Goal: Task Accomplishment & Management: Use online tool/utility

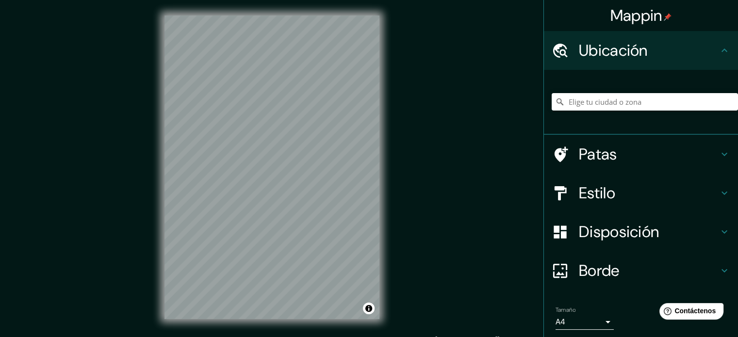
scroll to position [13, 0]
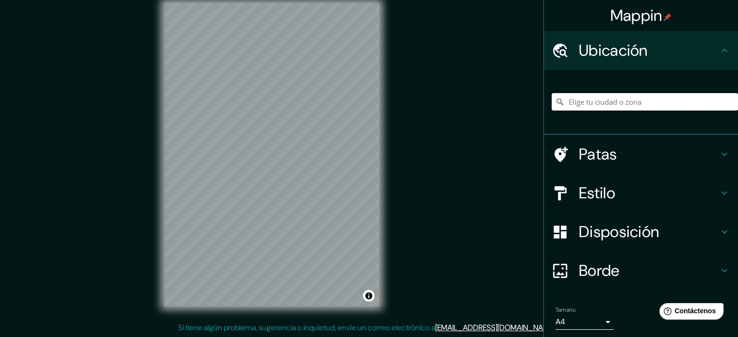
click at [576, 98] on input "Elige tu ciudad o zona" at bounding box center [644, 101] width 186 height 17
click at [619, 108] on input "[GEOGRAPHIC_DATA], [GEOGRAPHIC_DATA], [GEOGRAPHIC_DATA]" at bounding box center [644, 101] width 186 height 17
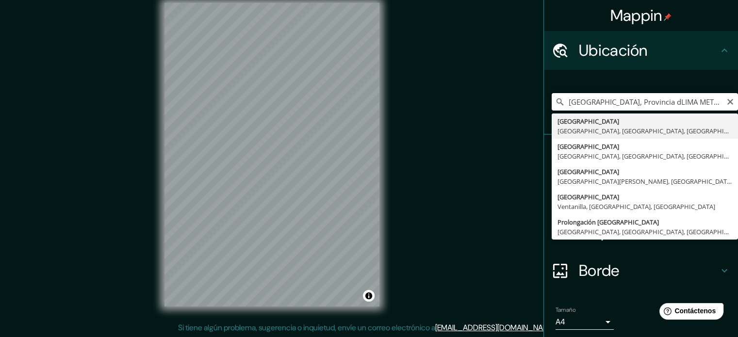
click at [726, 104] on input "[GEOGRAPHIC_DATA], Provincia dLIMA METRO´POLITANe [GEOGRAPHIC_DATA], [GEOGRAPHI…" at bounding box center [644, 101] width 186 height 17
type input "[GEOGRAPHIC_DATA], Provincia dLIMA METRO´POLITANe [GEOGRAPHIC_DATA], [GEOGRAPHI…"
click at [727, 102] on icon "Claro" at bounding box center [730, 102] width 6 height 6
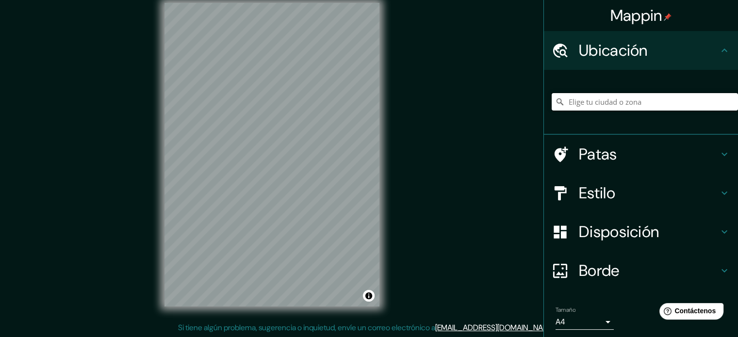
click at [645, 106] on input "Elige tu ciudad o zona" at bounding box center [644, 101] width 186 height 17
click at [586, 97] on input "[GEOGRAPHIC_DATA], [GEOGRAPHIC_DATA], [GEOGRAPHIC_DATA] 8150000, [GEOGRAPHIC_DA…" at bounding box center [644, 101] width 186 height 17
type input "[GEOGRAPHIC_DATA], [GEOGRAPHIC_DATA], [GEOGRAPHIC_DATA] 8150000, [GEOGRAPHIC_DA…"
click at [727, 99] on icon "Claro" at bounding box center [730, 102] width 6 height 6
click at [640, 100] on input "Elige tu ciudad o zona" at bounding box center [644, 101] width 186 height 17
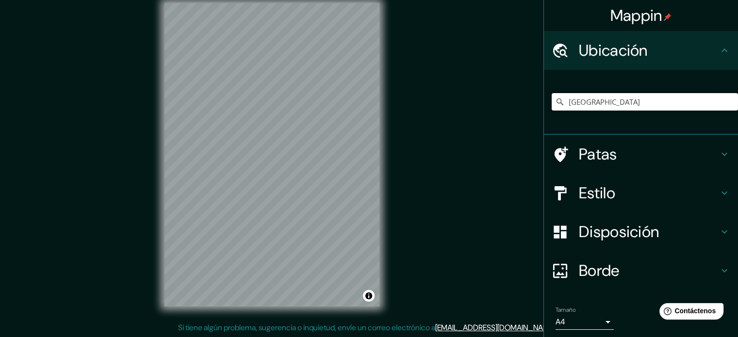
click at [640, 100] on input "[GEOGRAPHIC_DATA]" at bounding box center [644, 101] width 186 height 17
click at [601, 103] on input "[GEOGRAPHIC_DATA]" at bounding box center [644, 101] width 186 height 17
click at [601, 103] on input "[GEOGRAPHIC_DATA], [GEOGRAPHIC_DATA], [GEOGRAPHIC_DATA]" at bounding box center [644, 101] width 186 height 17
drag, startPoint x: 662, startPoint y: 106, endPoint x: 583, endPoint y: 114, distance: 78.5
click at [583, 114] on div "[GEOGRAPHIC_DATA], [GEOGRAPHIC_DATA], [GEOGRAPHIC_DATA] [GEOGRAPHIC_DATA] [GEOG…" at bounding box center [644, 102] width 186 height 48
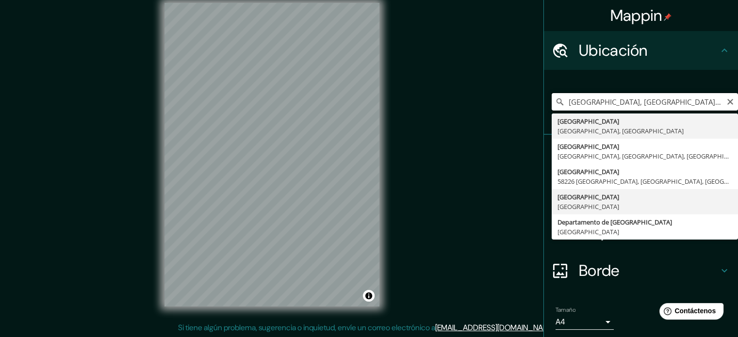
scroll to position [33, 0]
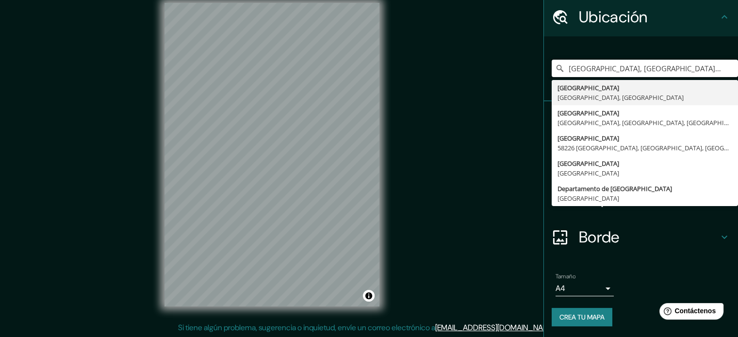
type input "[GEOGRAPHIC_DATA], [GEOGRAPHIC_DATA], [GEOGRAPHIC_DATA]"
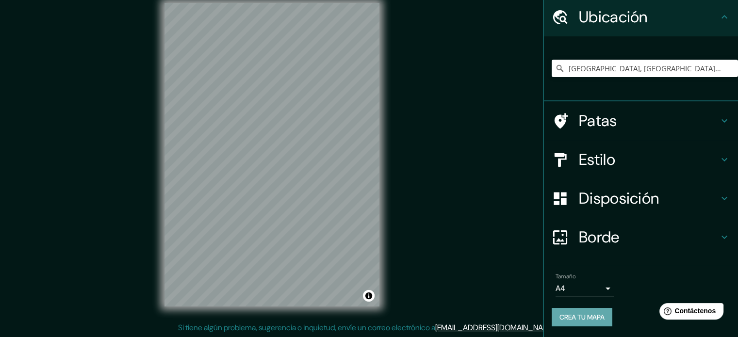
click at [588, 316] on font "Crea tu mapa" at bounding box center [581, 317] width 45 height 9
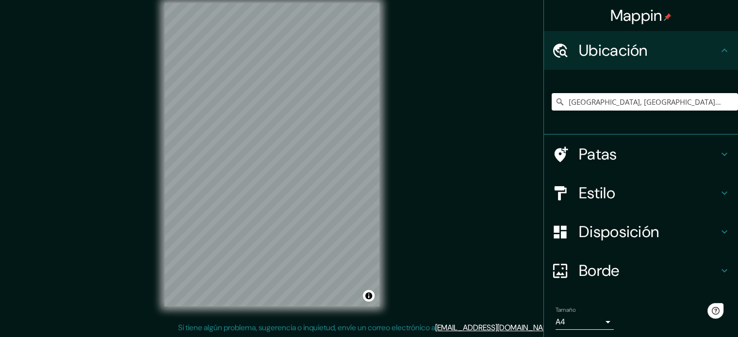
scroll to position [13, 0]
click at [621, 101] on input "[GEOGRAPHIC_DATA], [GEOGRAPHIC_DATA], [GEOGRAPHIC_DATA]" at bounding box center [644, 101] width 186 height 17
click at [668, 104] on input "[GEOGRAPHIC_DATA], [GEOGRAPHIC_DATA], [GEOGRAPHIC_DATA]" at bounding box center [644, 101] width 186 height 17
click at [654, 111] on div "[GEOGRAPHIC_DATA], [GEOGRAPHIC_DATA], [GEOGRAPHIC_DATA]" at bounding box center [644, 102] width 186 height 48
click at [663, 104] on input "[GEOGRAPHIC_DATA], [GEOGRAPHIC_DATA], [GEOGRAPHIC_DATA]" at bounding box center [644, 101] width 186 height 17
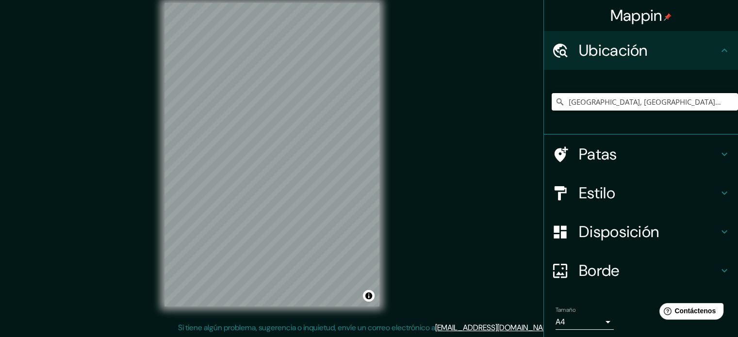
drag, startPoint x: 688, startPoint y: 101, endPoint x: 577, endPoint y: 110, distance: 111.4
click at [577, 110] on input "[GEOGRAPHIC_DATA], [GEOGRAPHIC_DATA], [GEOGRAPHIC_DATA]" at bounding box center [644, 101] width 186 height 17
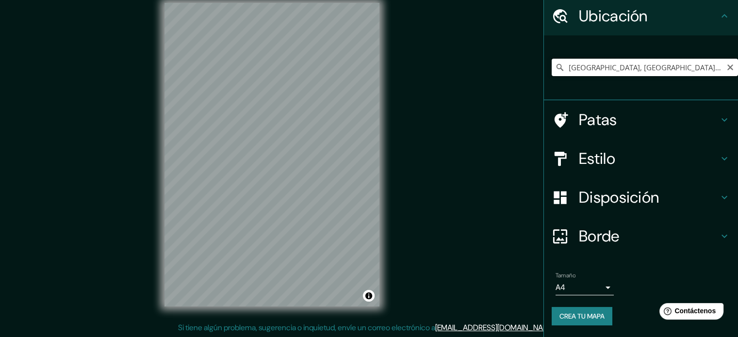
scroll to position [33, 0]
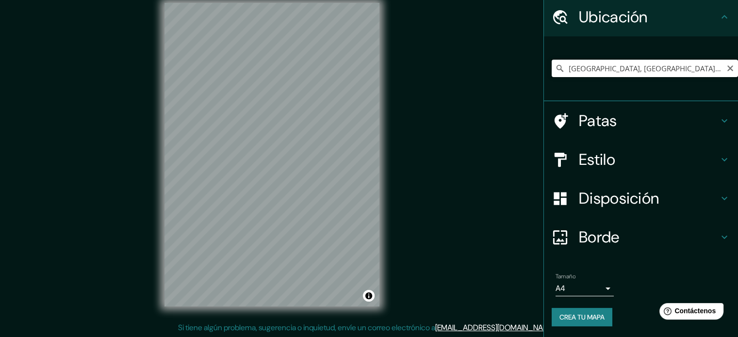
click at [639, 62] on input "[GEOGRAPHIC_DATA], [GEOGRAPHIC_DATA], [GEOGRAPHIC_DATA]" at bounding box center [644, 68] width 186 height 17
drag, startPoint x: 665, startPoint y: 66, endPoint x: 453, endPoint y: 60, distance: 212.0
click at [455, 60] on div "Mappin Ubicación Lima, Provincia de Lima, Perú Patas Estilo Disposición Borde E…" at bounding box center [369, 162] width 738 height 350
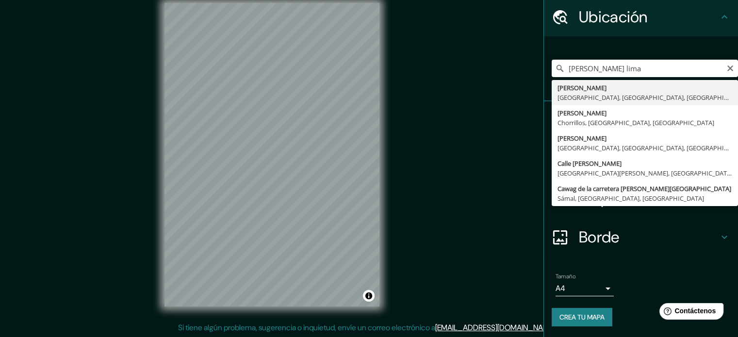
type input "Cañete, Lima, Provincia de Lima, Perú"
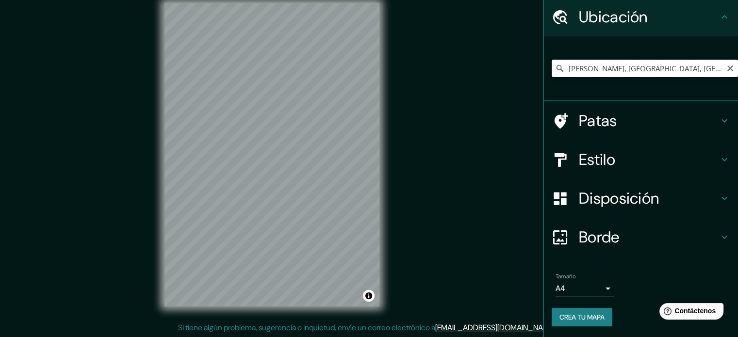
click at [675, 69] on input "Cañete, Lima, Provincia de Lima, Perú" at bounding box center [644, 68] width 186 height 17
click at [726, 69] on icon "Claro" at bounding box center [730, 69] width 8 height 8
click at [676, 69] on input "Elige tu ciudad o zona" at bounding box center [644, 68] width 186 height 17
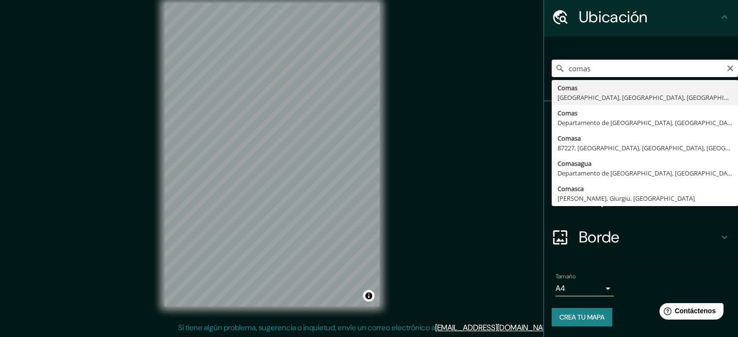
type input "Comas, Lima, Provincia de Lima, Perú"
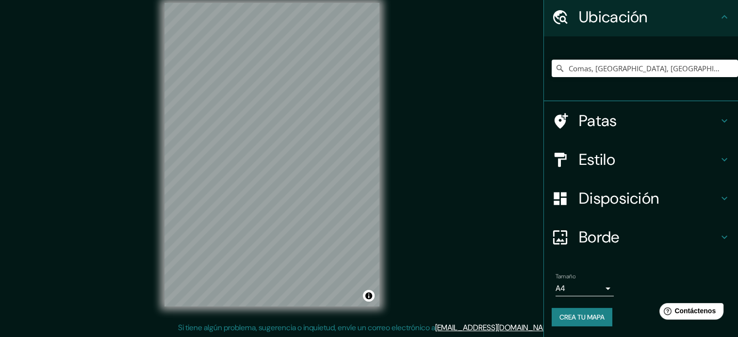
click at [610, 289] on div "Tamaño A4 single" at bounding box center [640, 284] width 178 height 31
click at [600, 288] on body "Mappin Ubicación Comas, Lima, Provincia de Lima, Perú Patas Estilo Disposición …" at bounding box center [369, 155] width 738 height 337
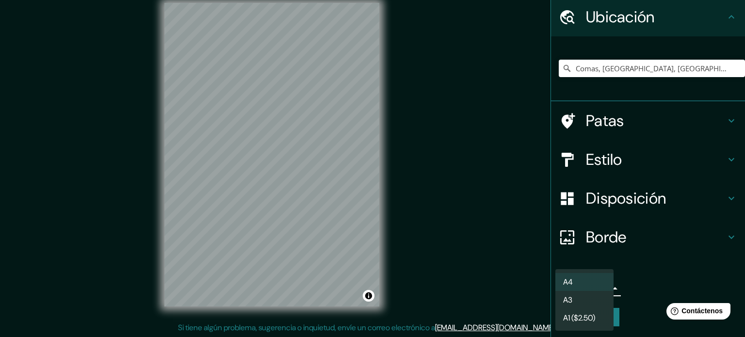
click at [581, 300] on li "A3" at bounding box center [584, 300] width 58 height 18
click at [593, 287] on body "Mappin Ubicación Comas, Lima, Provincia de Lima, Perú Patas Estilo Disposición …" at bounding box center [372, 155] width 745 height 337
click at [593, 283] on li "A4" at bounding box center [584, 282] width 58 height 18
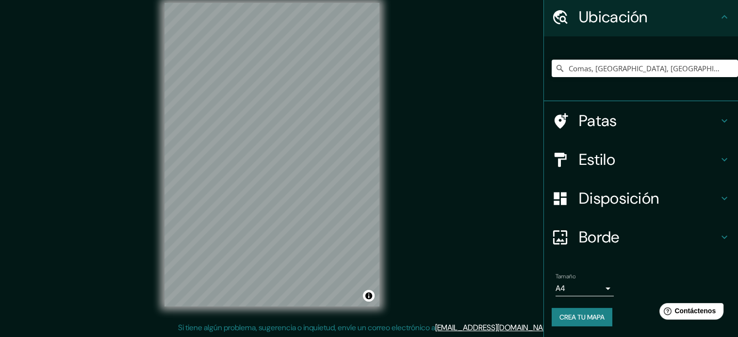
click at [354, 197] on div "© Mapbox © OpenStreetMap Mejora este mapa" at bounding box center [272, 154] width 246 height 335
drag, startPoint x: 383, startPoint y: 200, endPoint x: 281, endPoint y: 201, distance: 101.4
click at [608, 69] on input "Comas, Lima, Provincia de Lima, Perú" at bounding box center [644, 68] width 186 height 17
click at [726, 69] on icon "Claro" at bounding box center [730, 69] width 8 height 8
click at [678, 67] on input "Elige tu ciudad o zona" at bounding box center [644, 68] width 186 height 17
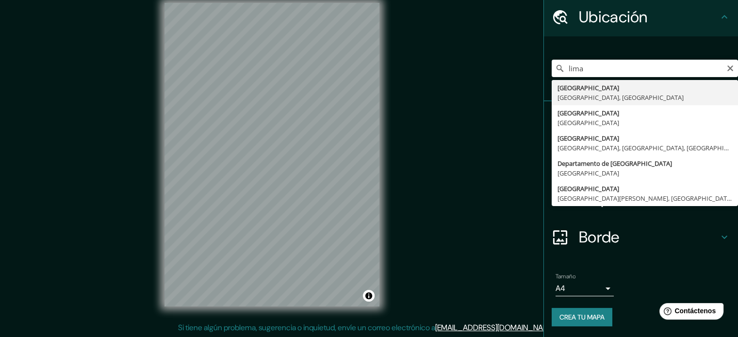
type input "[GEOGRAPHIC_DATA], [GEOGRAPHIC_DATA], [GEOGRAPHIC_DATA]"
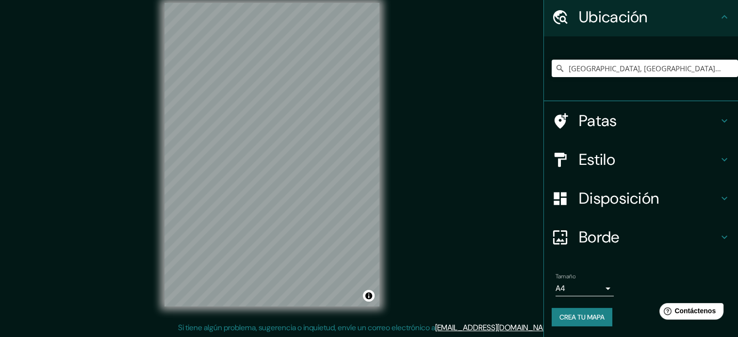
click at [701, 207] on h4 "Disposición" at bounding box center [649, 198] width 140 height 19
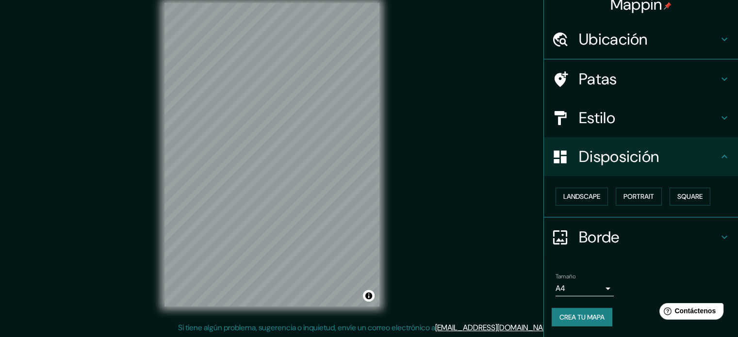
scroll to position [12, 0]
click at [716, 176] on div "Paisaje Retrato Cuadrado" at bounding box center [641, 197] width 194 height 43
click at [716, 166] on div "Disposición" at bounding box center [641, 156] width 194 height 39
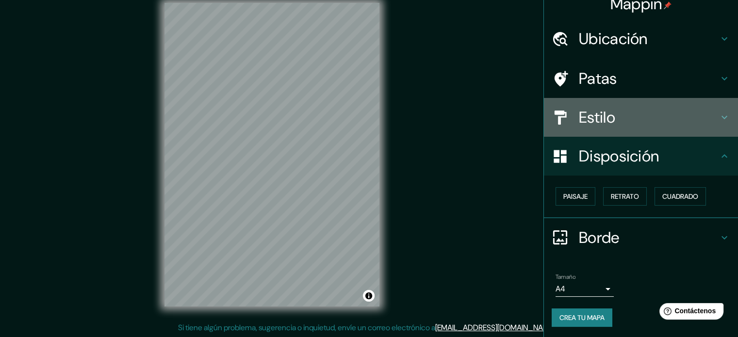
click at [713, 131] on div "Estilo" at bounding box center [641, 117] width 194 height 39
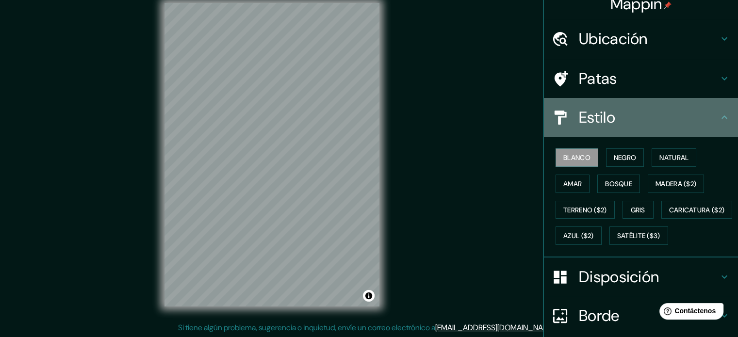
click at [718, 122] on icon at bounding box center [724, 118] width 12 height 12
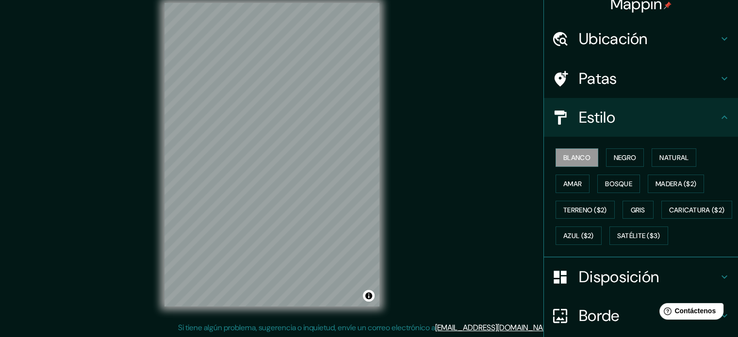
click at [714, 90] on div "Patas" at bounding box center [641, 78] width 194 height 39
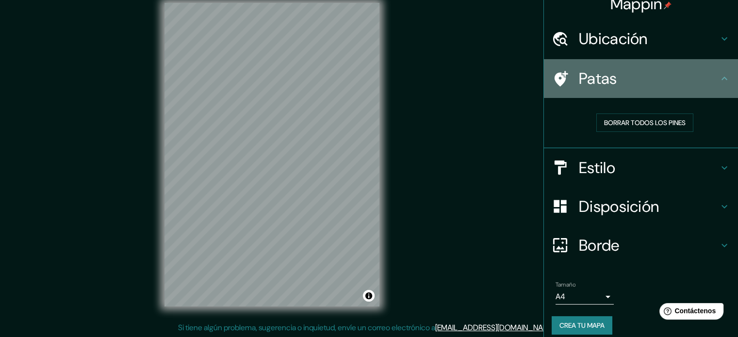
click at [718, 81] on icon at bounding box center [724, 79] width 12 height 12
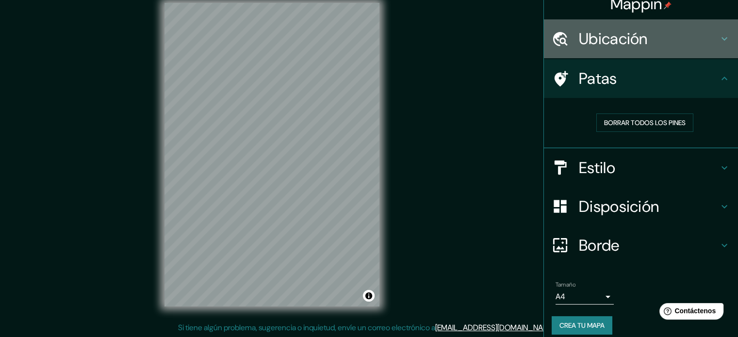
click at [708, 52] on div "Ubicación" at bounding box center [641, 38] width 194 height 39
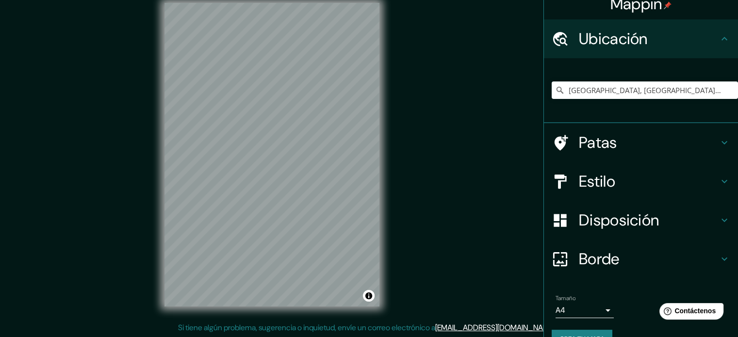
click at [708, 45] on h4 "Ubicación" at bounding box center [649, 38] width 140 height 19
click at [695, 251] on h4 "Borde" at bounding box center [649, 258] width 140 height 19
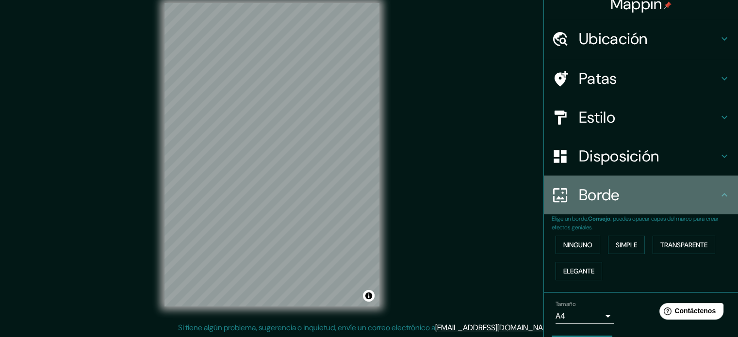
click at [706, 202] on h4 "Borde" at bounding box center [649, 194] width 140 height 19
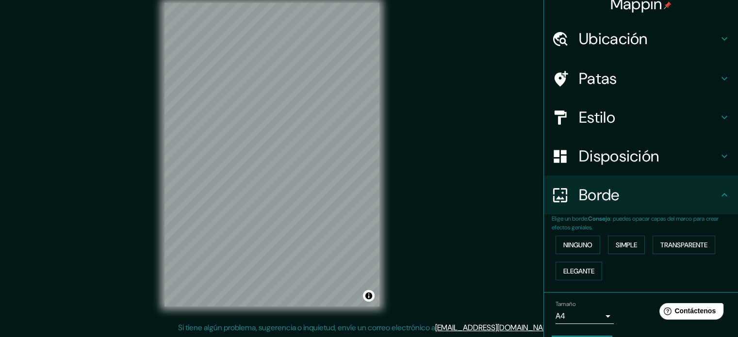
scroll to position [39, 0]
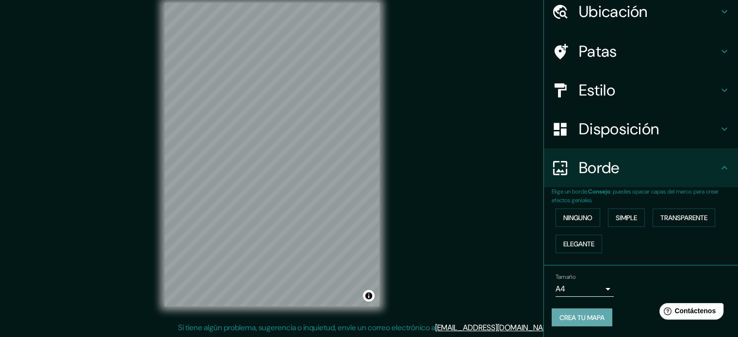
click at [596, 316] on font "Crea tu mapa" at bounding box center [581, 317] width 45 height 9
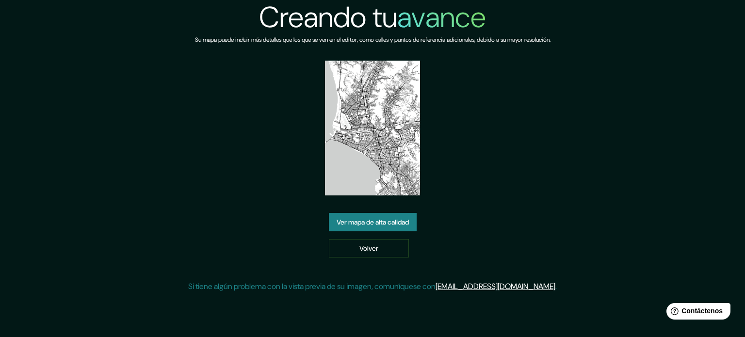
click at [392, 221] on font "Ver mapa de alta calidad" at bounding box center [373, 222] width 72 height 9
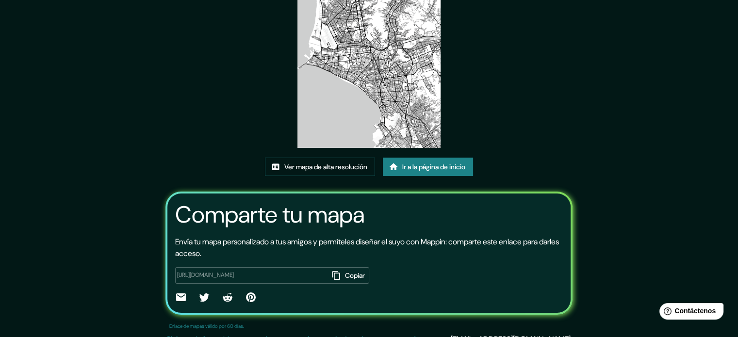
scroll to position [109, 0]
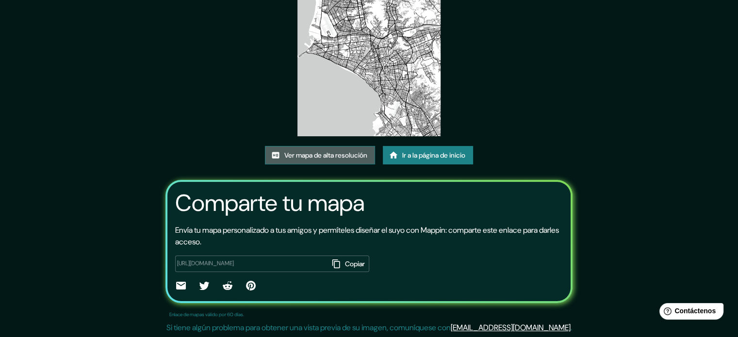
click at [357, 159] on font "Ver mapa de alta resolución" at bounding box center [325, 155] width 83 height 9
